Goal: Information Seeking & Learning: Check status

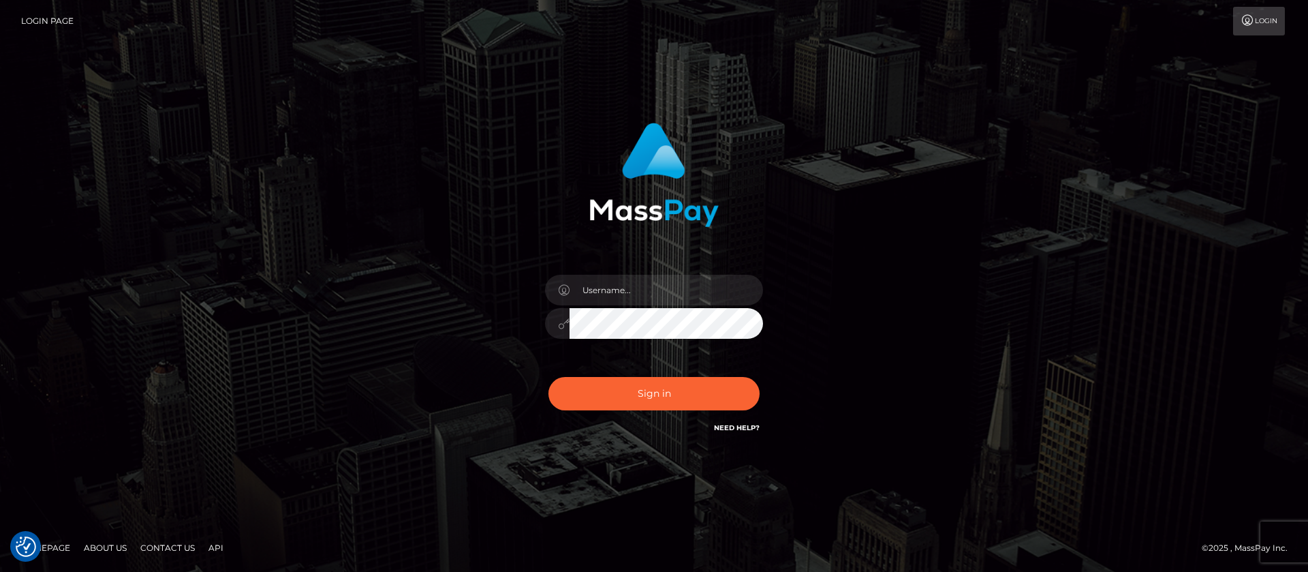
checkbox input "true"
click at [623, 288] on input "text" at bounding box center [666, 290] width 193 height 31
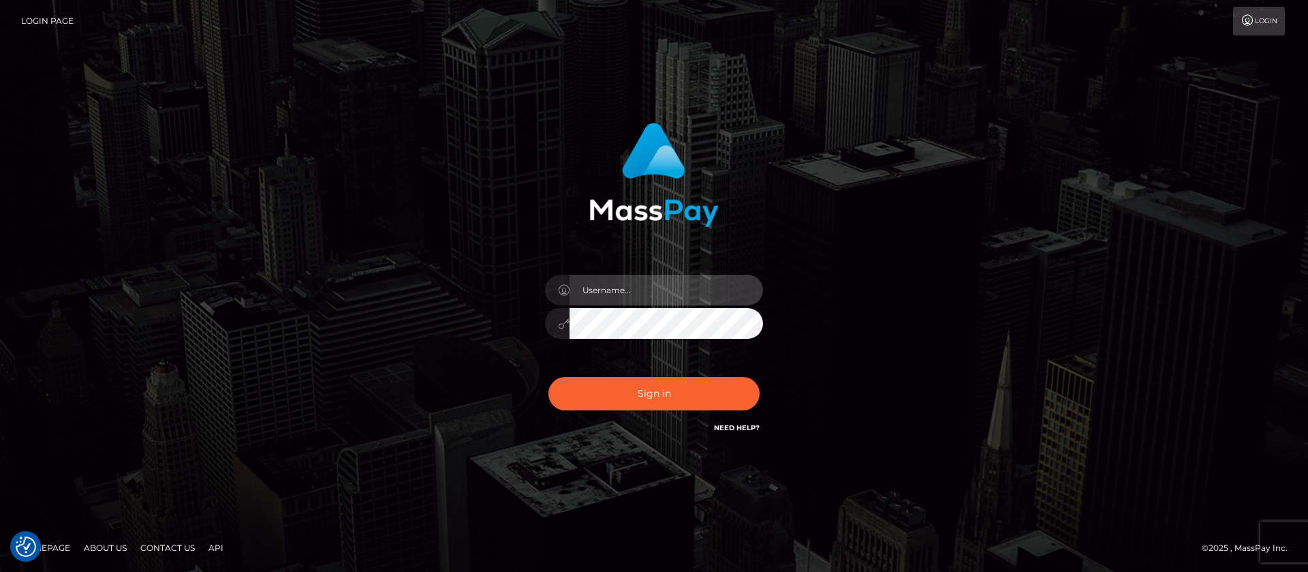
type input "APteam"
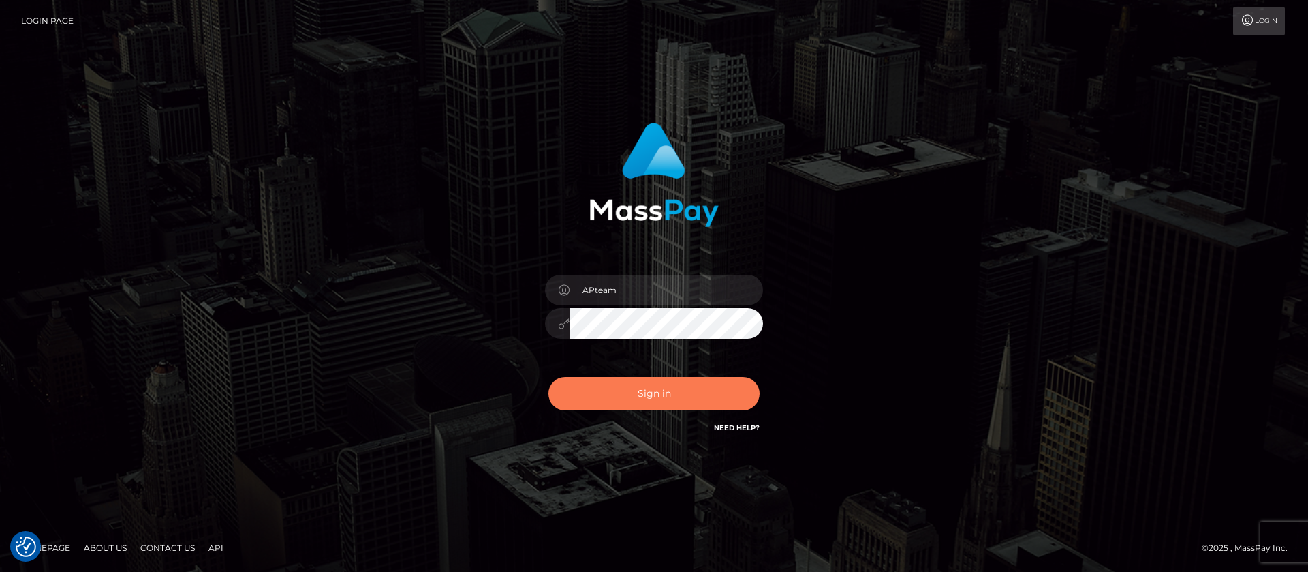
click at [630, 386] on button "Sign in" at bounding box center [653, 393] width 211 height 33
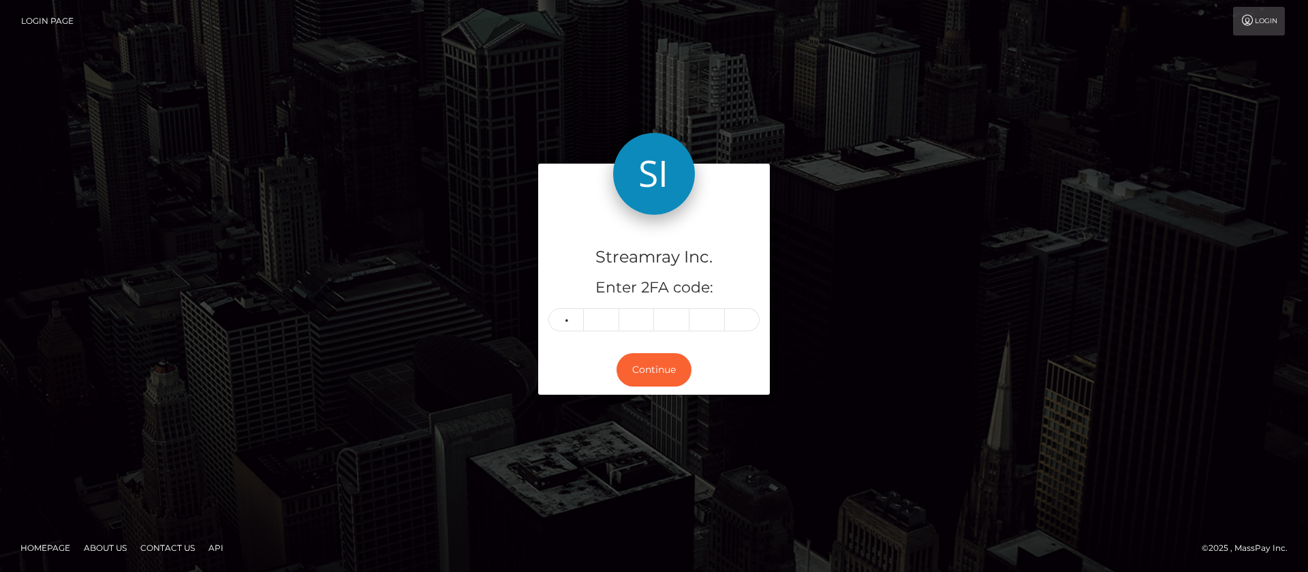
type input "3"
type input "4"
type input "5"
type input "2"
type input "1"
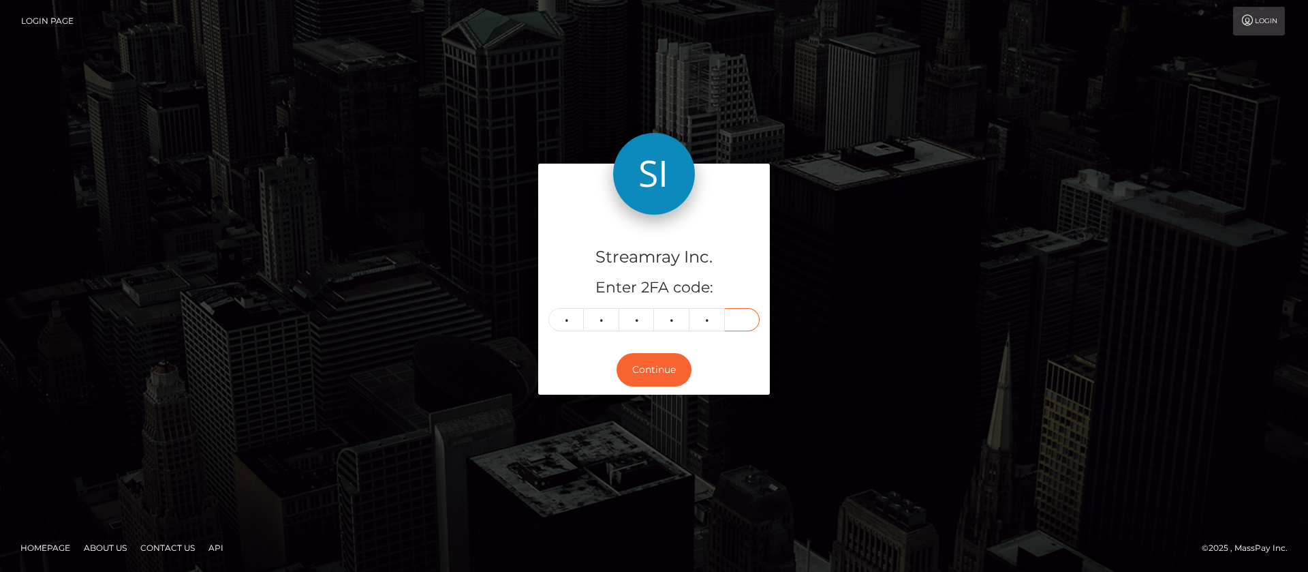
type input "5"
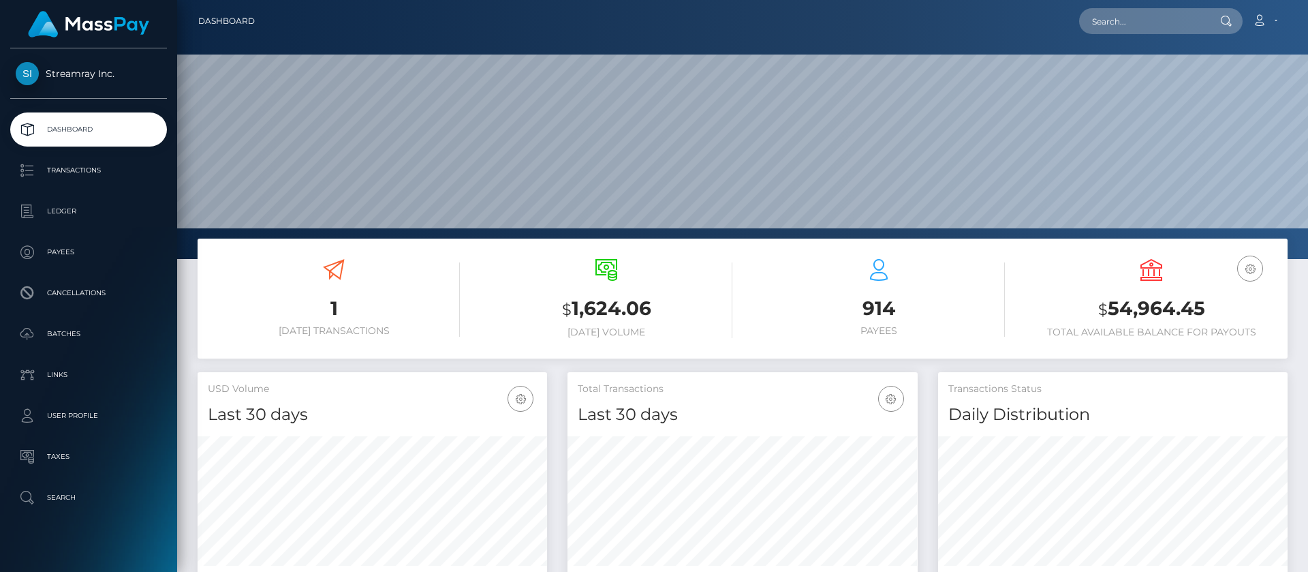
scroll to position [244, 350]
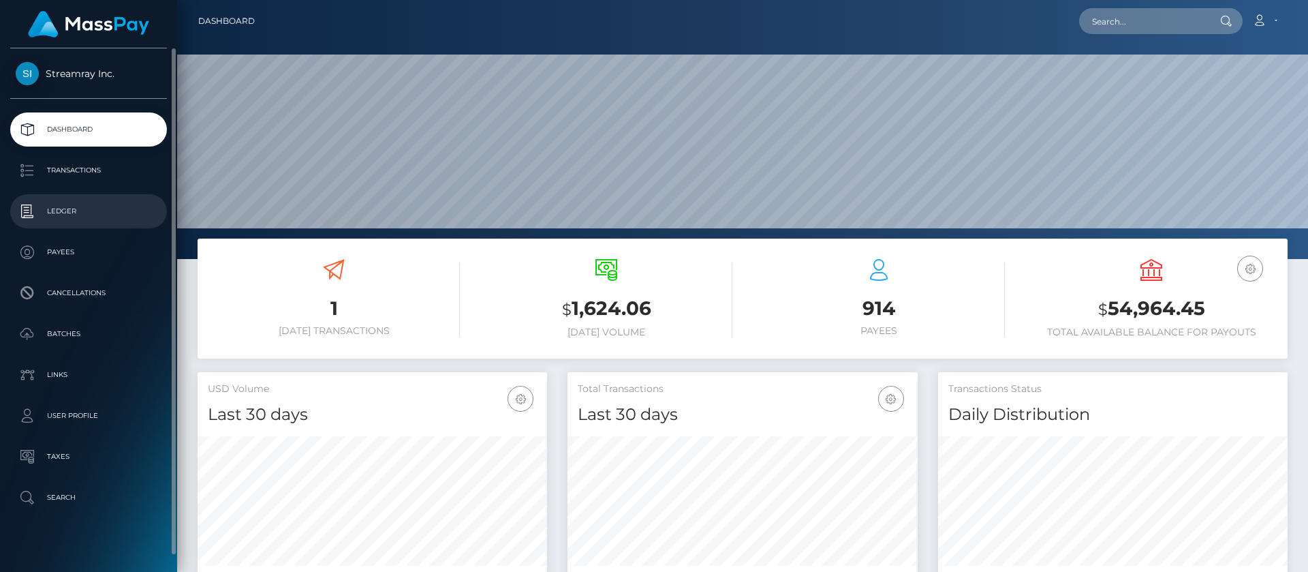
drag, startPoint x: 72, startPoint y: 215, endPoint x: 20, endPoint y: 219, distance: 52.6
click at [71, 215] on p "Ledger" at bounding box center [89, 211] width 146 height 20
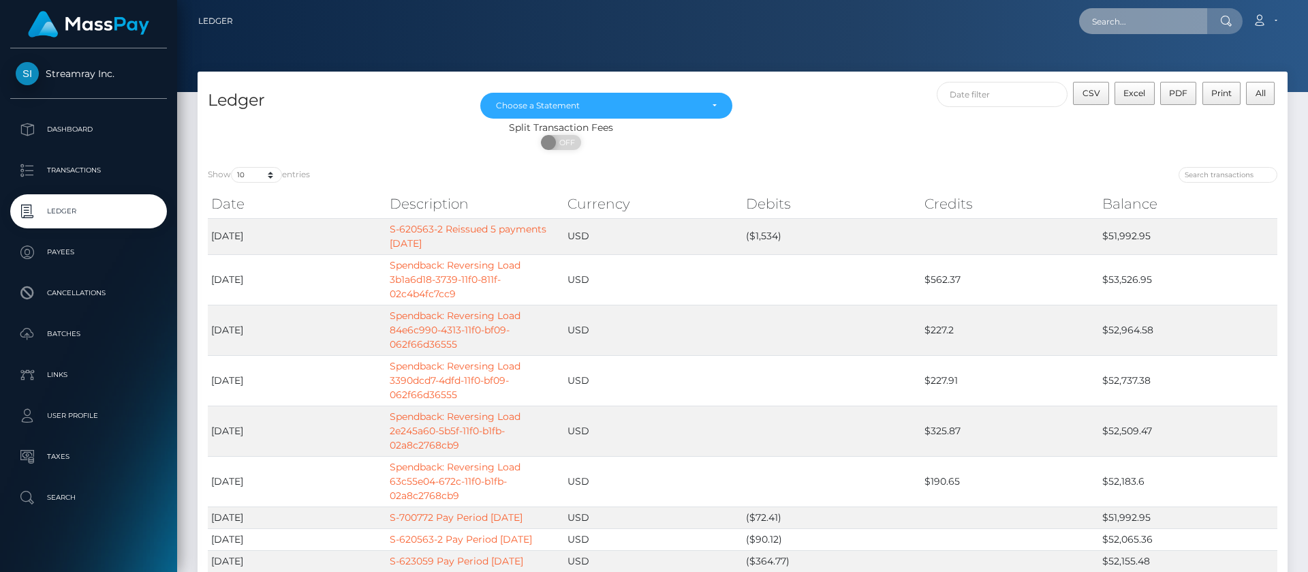
click at [1119, 20] on input "text" at bounding box center [1143, 21] width 128 height 26
paste input "495319418_28244"
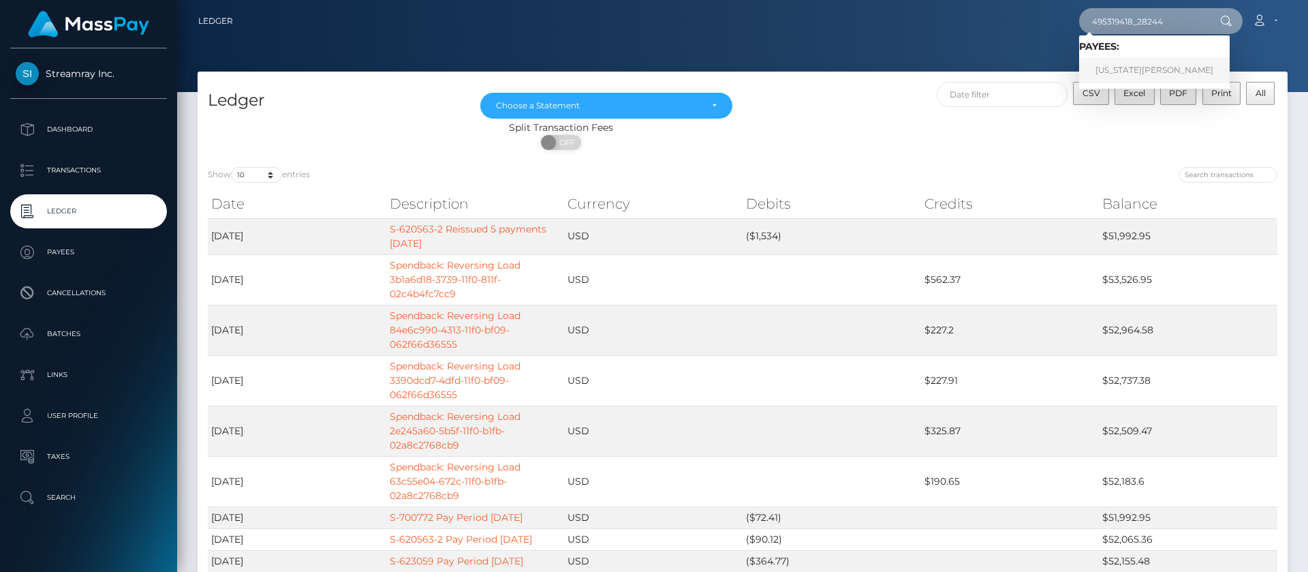
type input "495319418_28244"
click at [1125, 74] on link "[US_STATE][PERSON_NAME]" at bounding box center [1154, 70] width 151 height 25
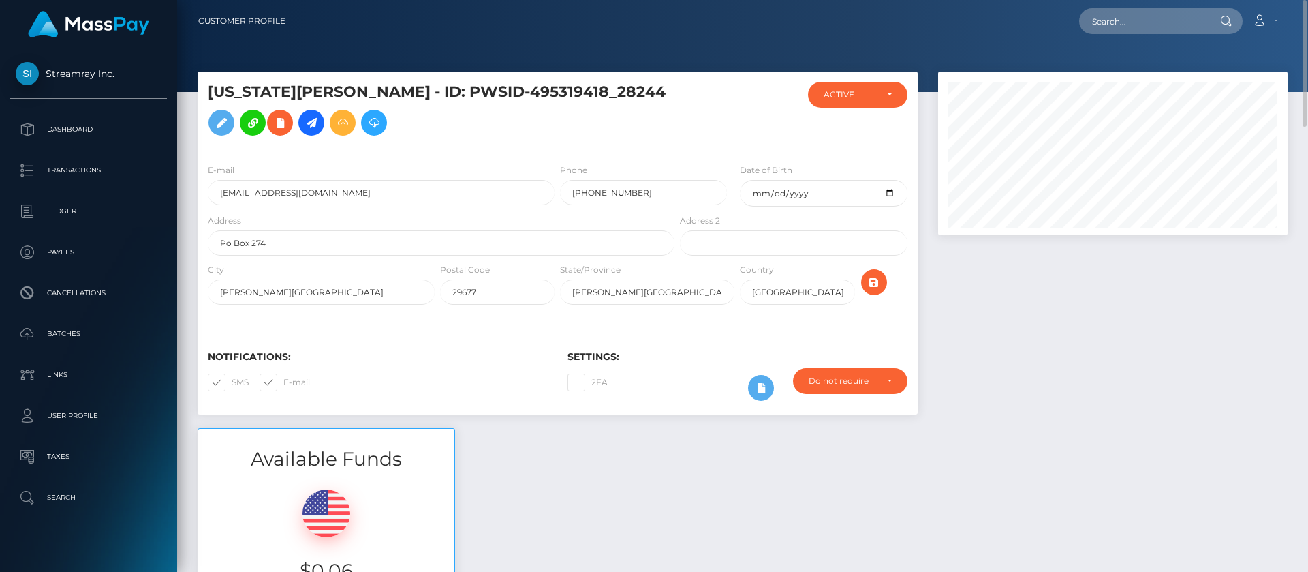
click at [1166, 387] on div at bounding box center [1113, 250] width 370 height 356
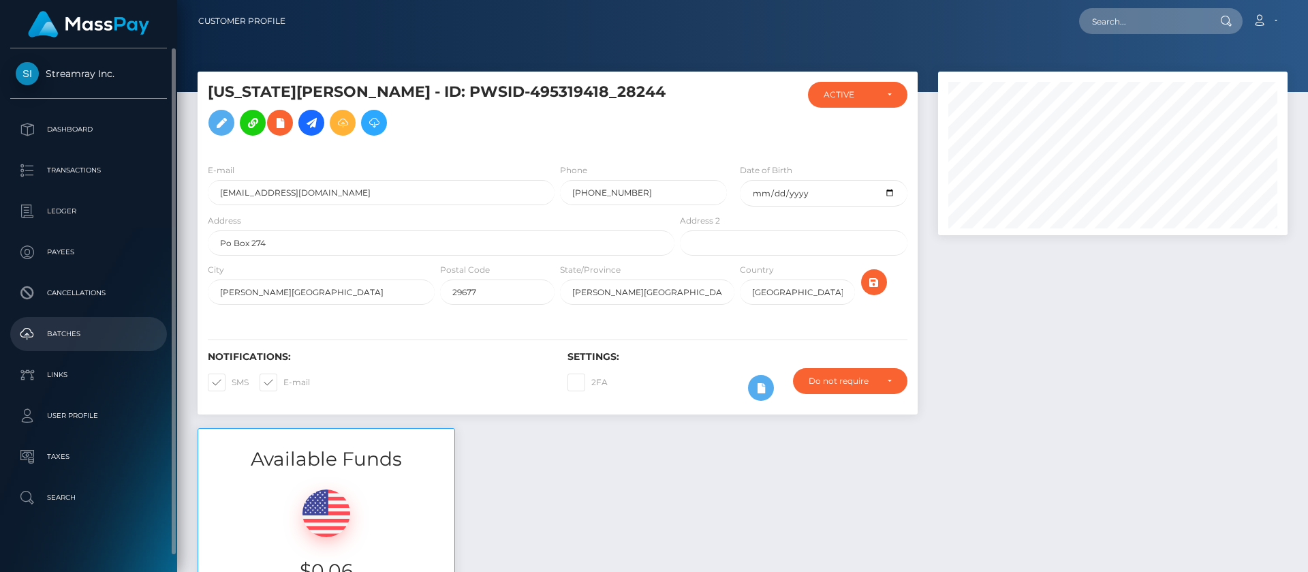
click at [69, 335] on p "Batches" at bounding box center [89, 334] width 146 height 20
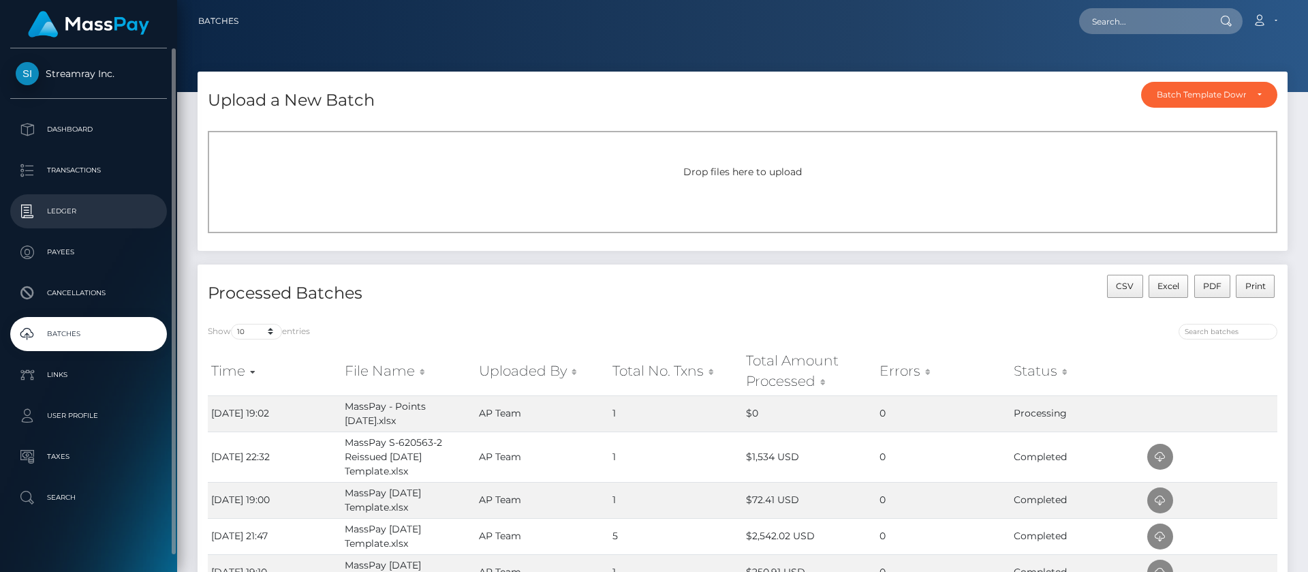
click at [61, 208] on p "Ledger" at bounding box center [89, 211] width 146 height 20
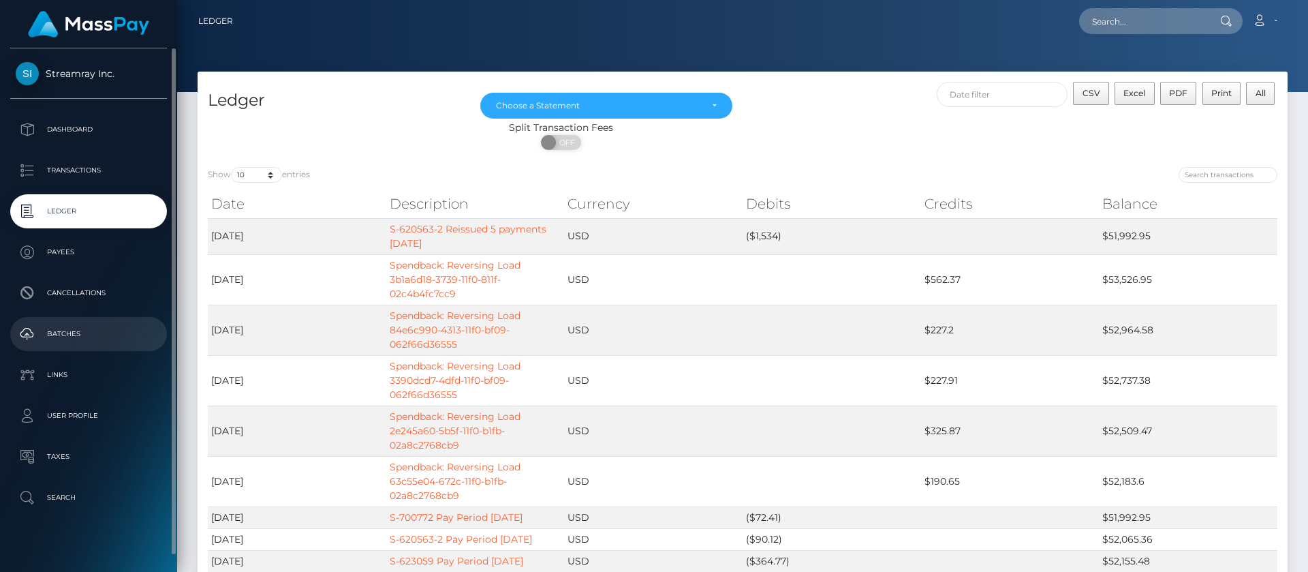
click at [74, 334] on p "Batches" at bounding box center [89, 334] width 146 height 20
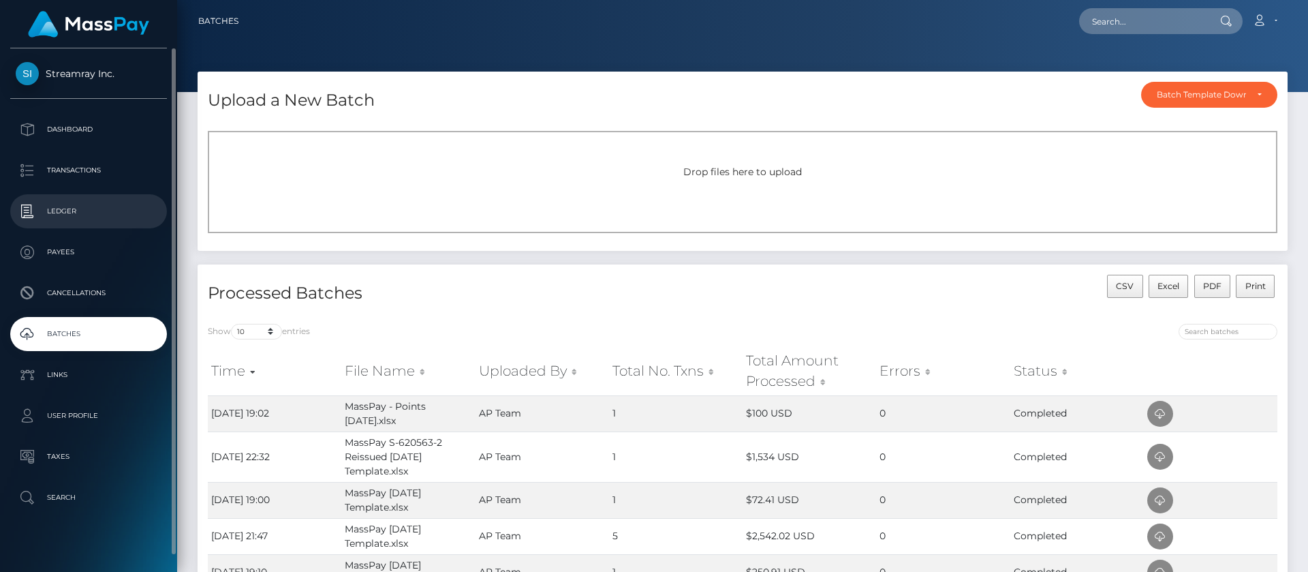
click at [69, 211] on p "Ledger" at bounding box center [89, 211] width 146 height 20
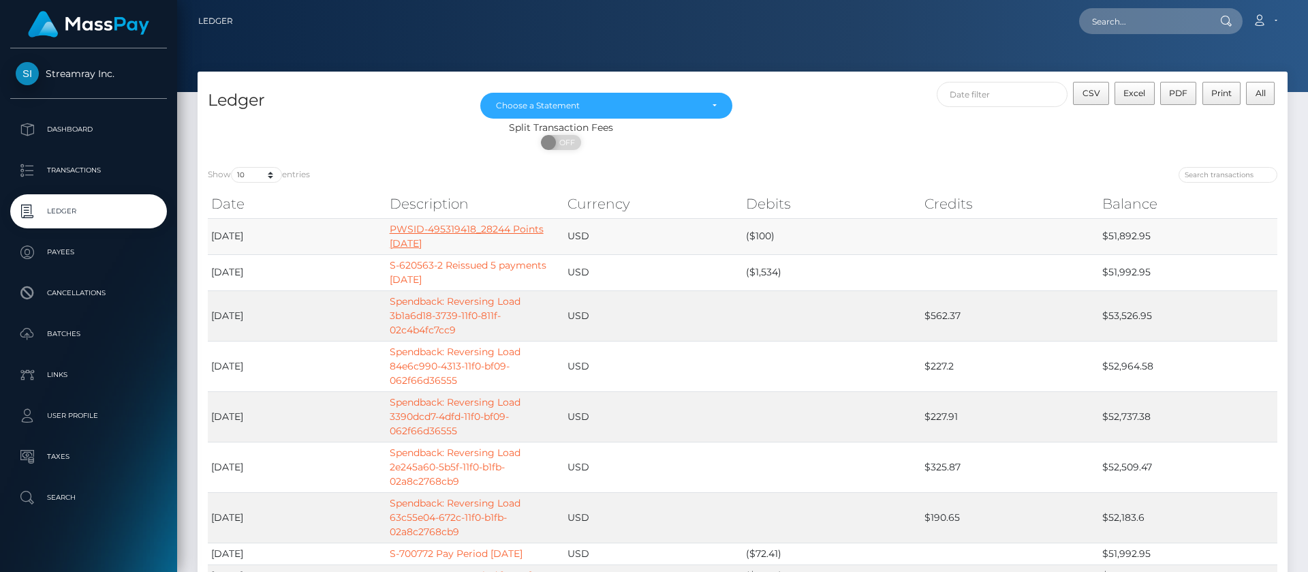
click at [477, 233] on link "PWSID-495319418_28244 Points 08-31-2025" at bounding box center [467, 236] width 154 height 27
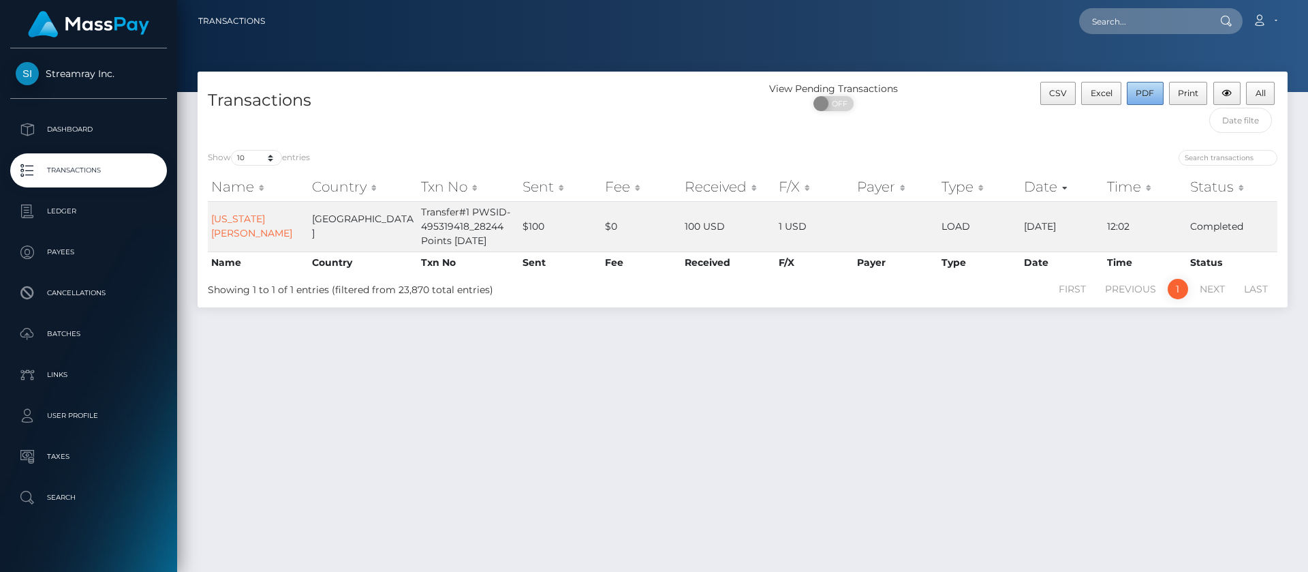
click at [1148, 95] on span "PDF" at bounding box center [1145, 93] width 18 height 10
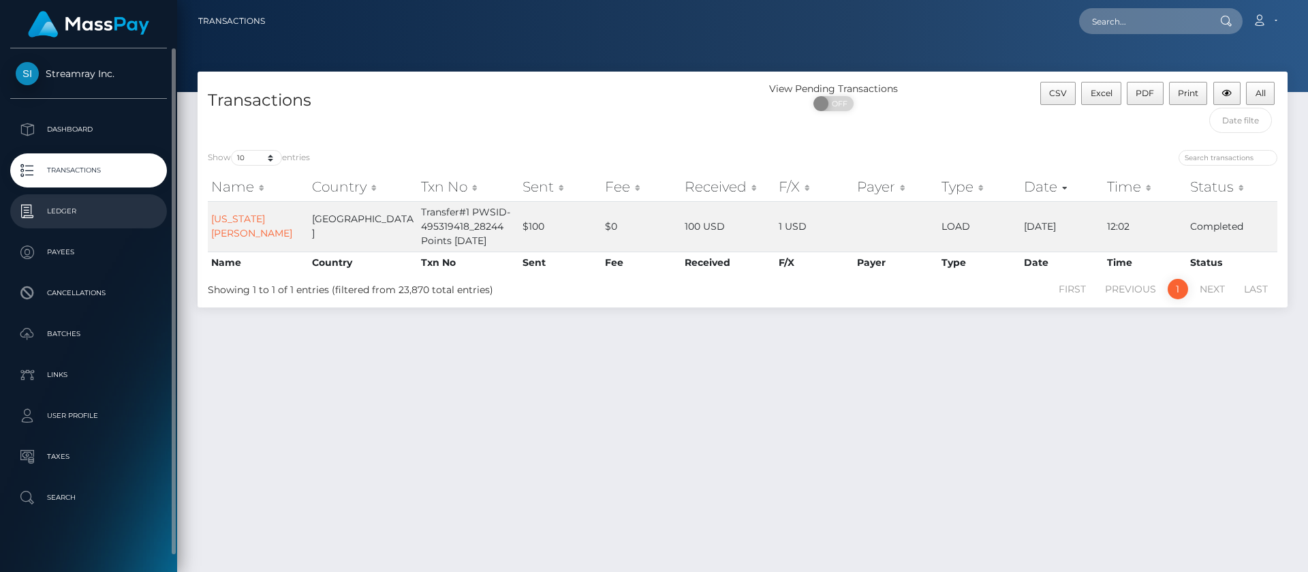
click at [72, 215] on p "Ledger" at bounding box center [89, 211] width 146 height 20
